Goal: Task Accomplishment & Management: Use online tool/utility

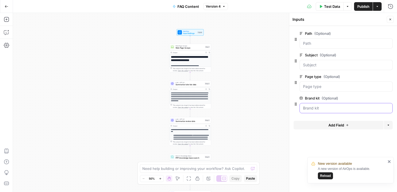
click at [311, 108] on kit "Brand kit (Optional)" at bounding box center [346, 108] width 86 height 5
click at [313, 117] on form "Path (Optional) edit field Delete group Subject (Optional) edit field Delete gr…" at bounding box center [343, 109] width 108 height 166
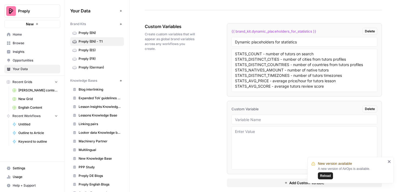
scroll to position [967, 0]
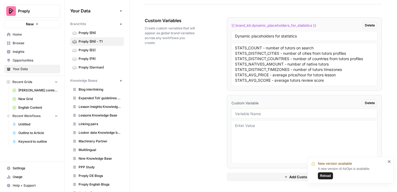
click at [244, 113] on input "text" at bounding box center [304, 113] width 139 height 5
paste input "search_intent"
type input "search_intent"
click at [245, 127] on textarea at bounding box center [304, 142] width 139 height 38
click at [389, 162] on icon "close" at bounding box center [390, 162] width 4 height 4
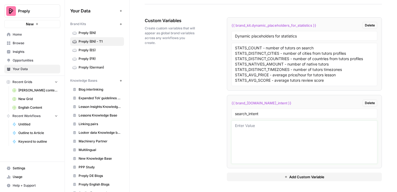
click at [258, 128] on textarea at bounding box center [304, 142] width 139 height 38
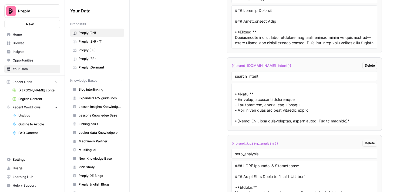
scroll to position [1742, 0]
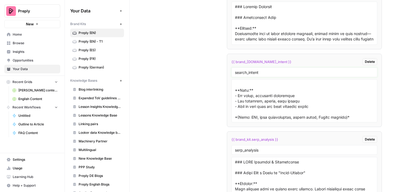
click at [255, 71] on input "search_intent" at bounding box center [304, 72] width 139 height 5
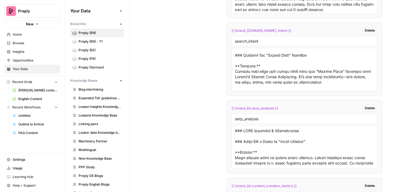
scroll to position [399, 0]
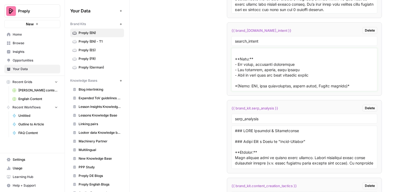
drag, startPoint x: 235, startPoint y: 53, endPoint x: 273, endPoint y: 93, distance: 55.8
click at [273, 93] on li "{{ brand_kit.search_intent }} Delete search_intent" at bounding box center [304, 58] width 155 height 73
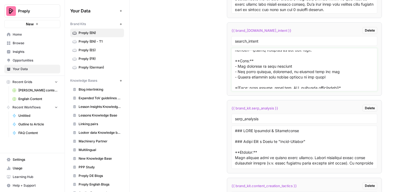
scroll to position [69, 0]
